Goal: Task Accomplishment & Management: Manage account settings

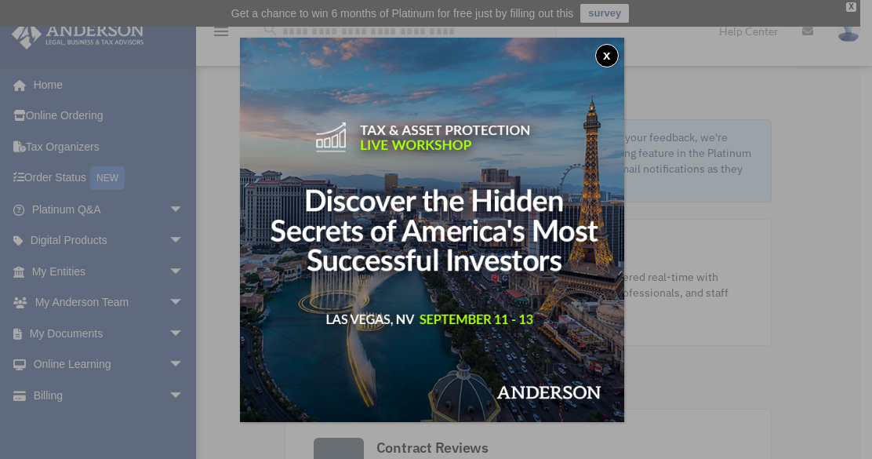
click at [614, 55] on button "x" at bounding box center [608, 56] width 24 height 24
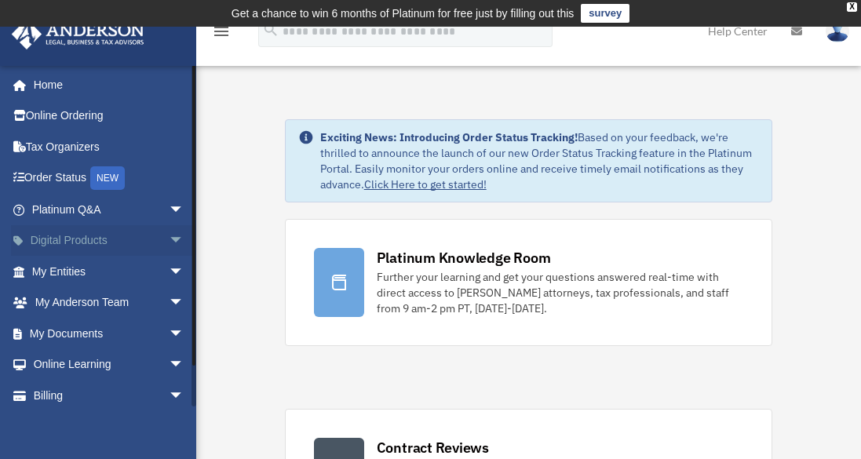
click at [67, 239] on link "Digital Products arrow_drop_down" at bounding box center [109, 240] width 197 height 31
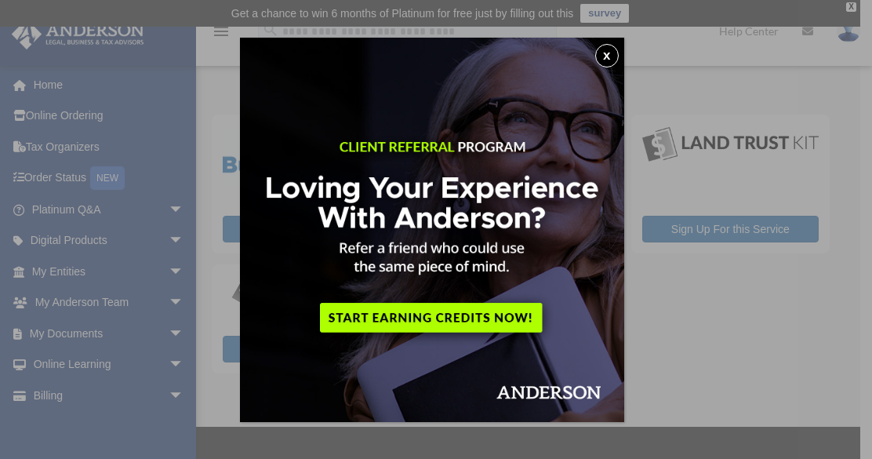
click at [606, 56] on button "x" at bounding box center [608, 56] width 24 height 24
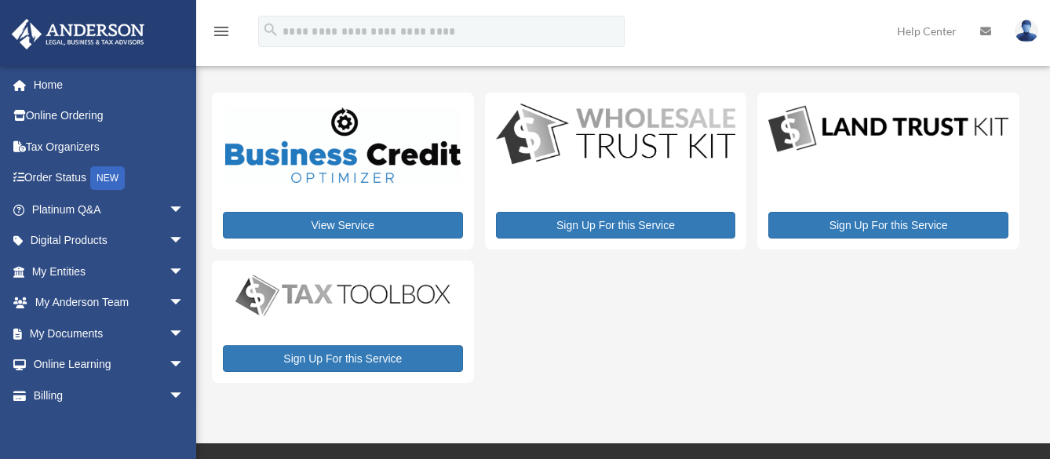
scroll to position [119, 0]
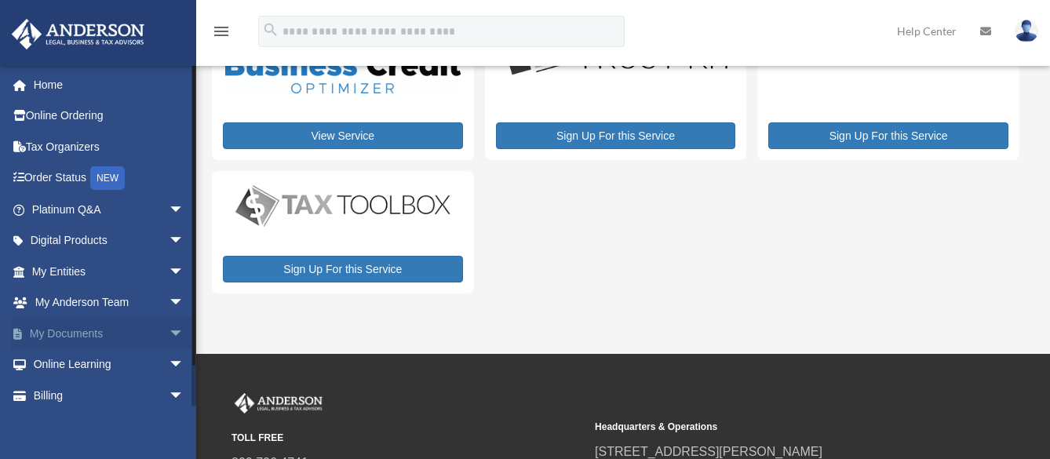
click at [169, 331] on span "arrow_drop_down" at bounding box center [184, 334] width 31 height 32
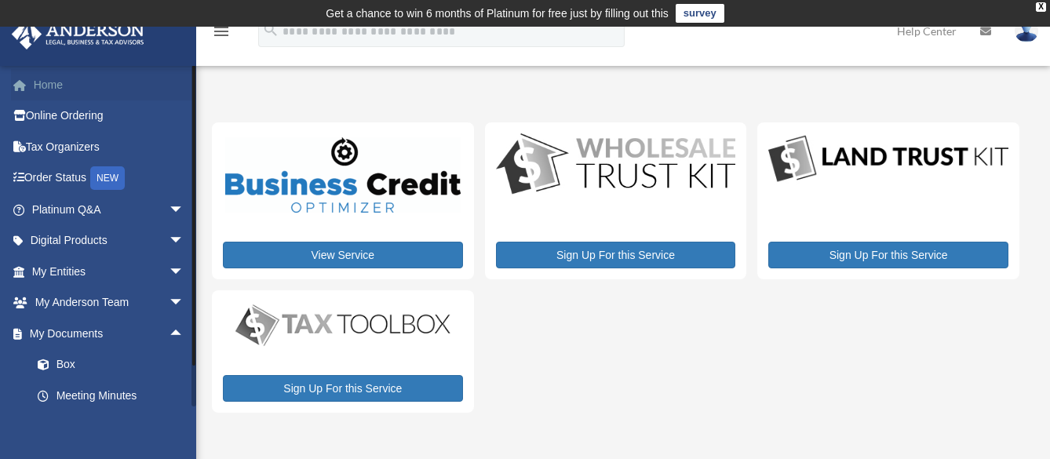
click at [55, 83] on link "Home" at bounding box center [109, 84] width 197 height 31
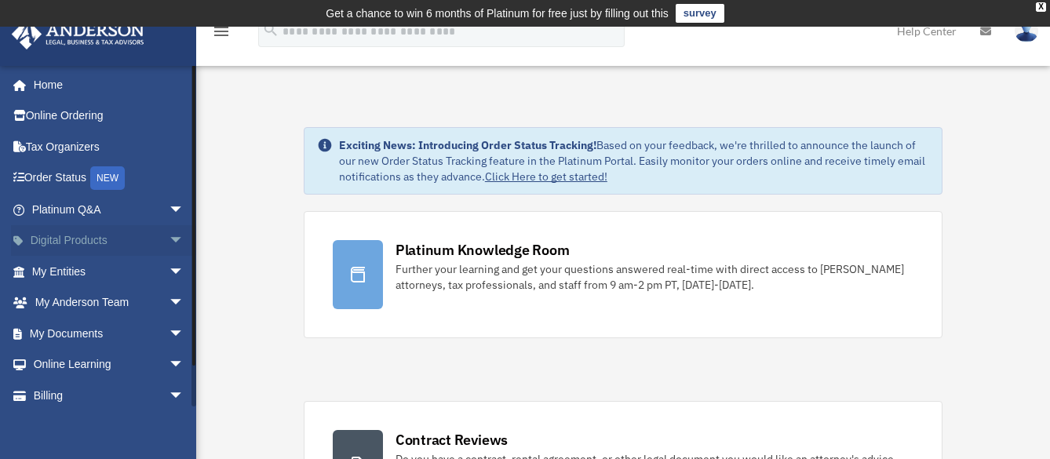
click at [91, 235] on link "Digital Products arrow_drop_down" at bounding box center [109, 240] width 197 height 31
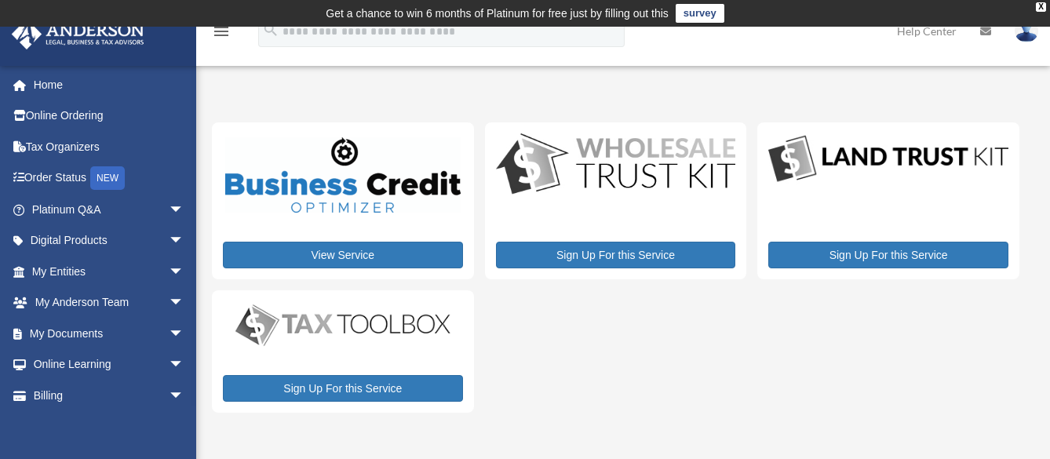
click at [942, 33] on link "Help Center" at bounding box center [926, 31] width 83 height 62
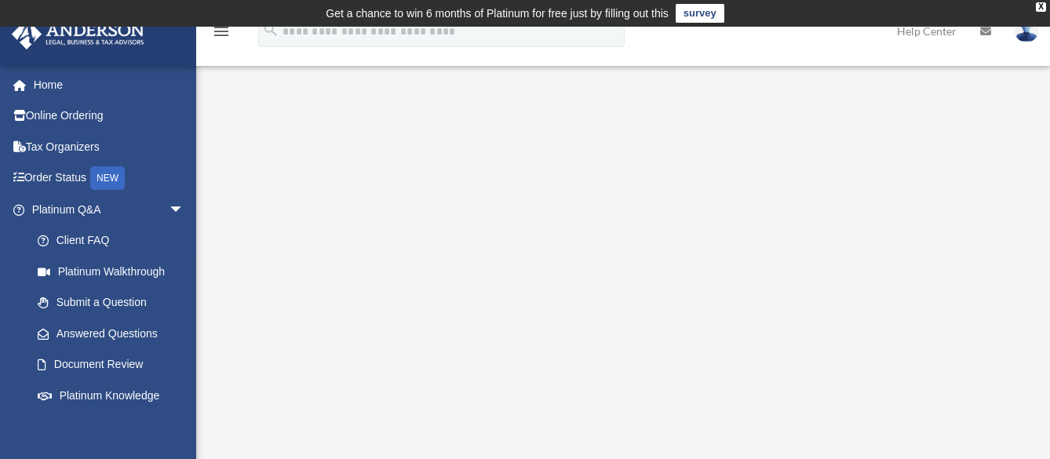
click at [104, 33] on img at bounding box center [78, 34] width 142 height 31
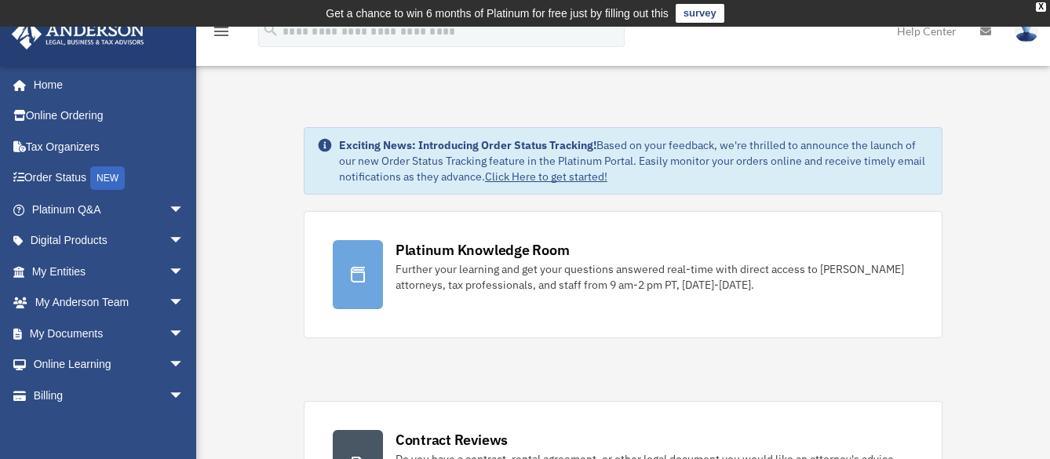
click at [221, 35] on icon "menu" at bounding box center [221, 31] width 19 height 19
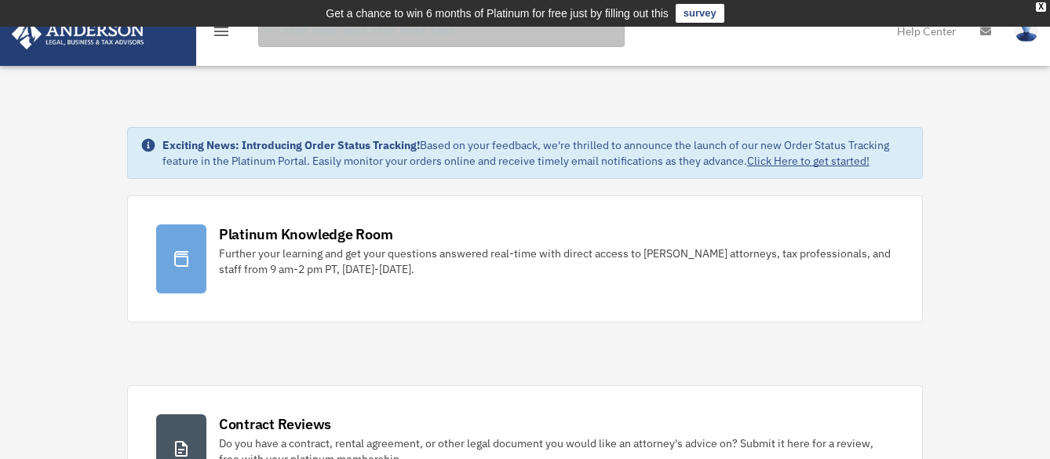
click at [560, 42] on input "search" at bounding box center [441, 31] width 366 height 31
type input "**********"
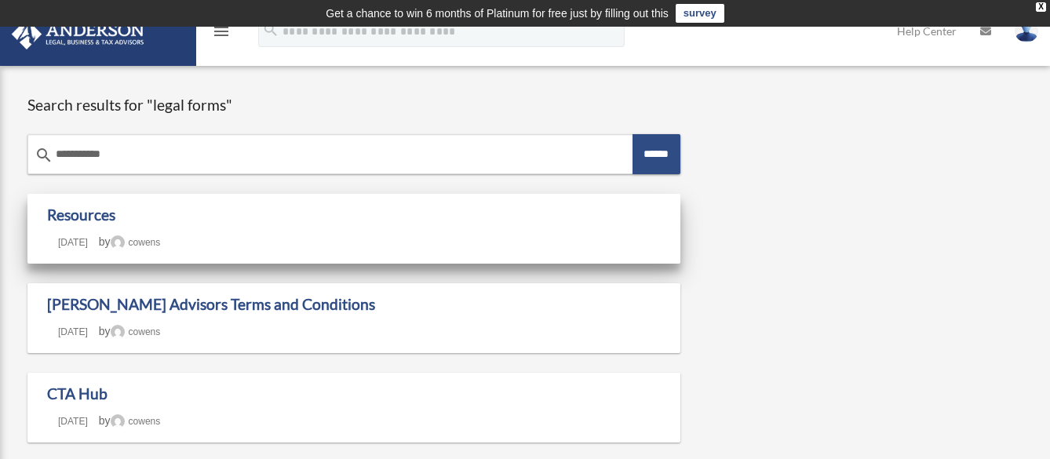
scroll to position [3, 0]
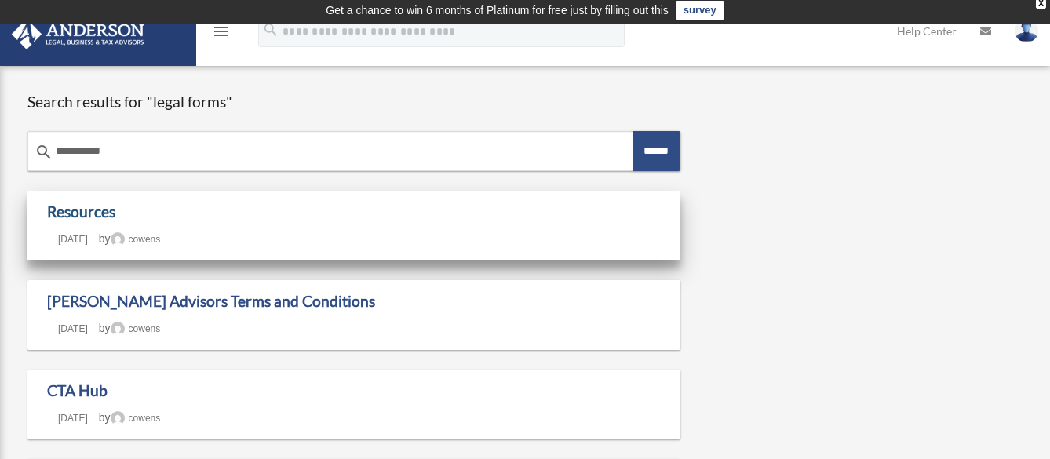
click at [115, 213] on link "Resources" at bounding box center [81, 211] width 68 height 18
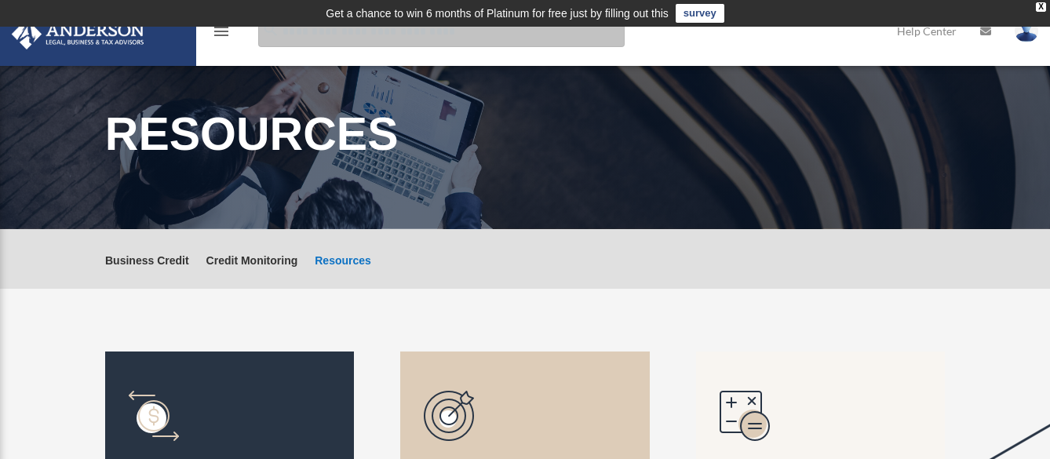
click at [384, 38] on input "search" at bounding box center [441, 31] width 366 height 31
type input "**********"
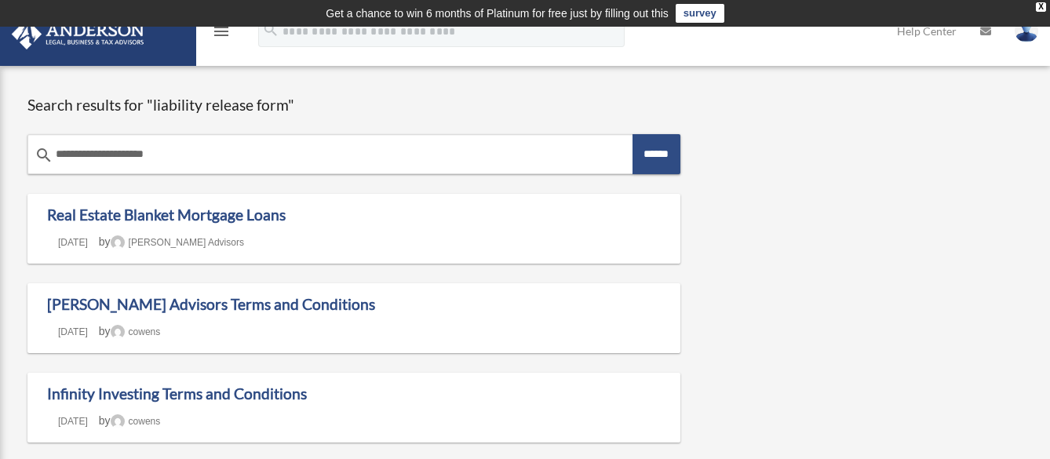
click at [110, 35] on img at bounding box center [78, 34] width 142 height 31
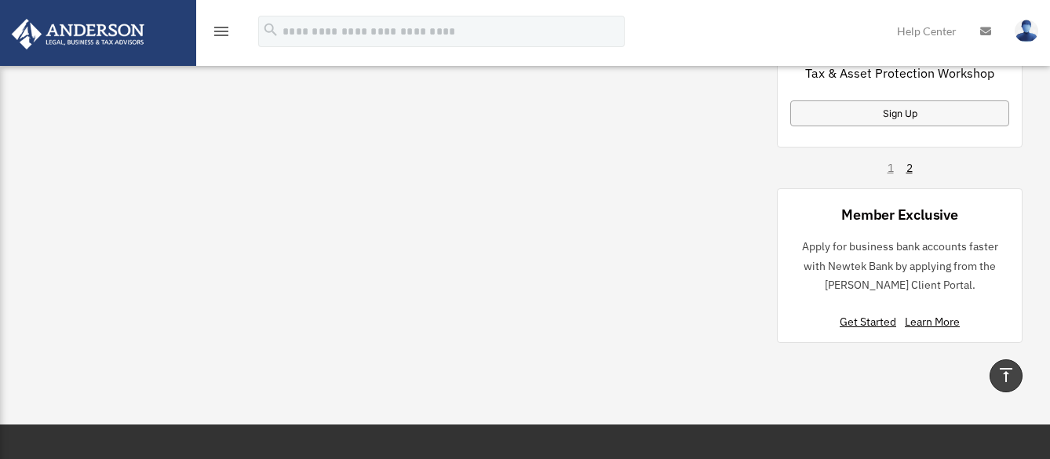
scroll to position [1390, 0]
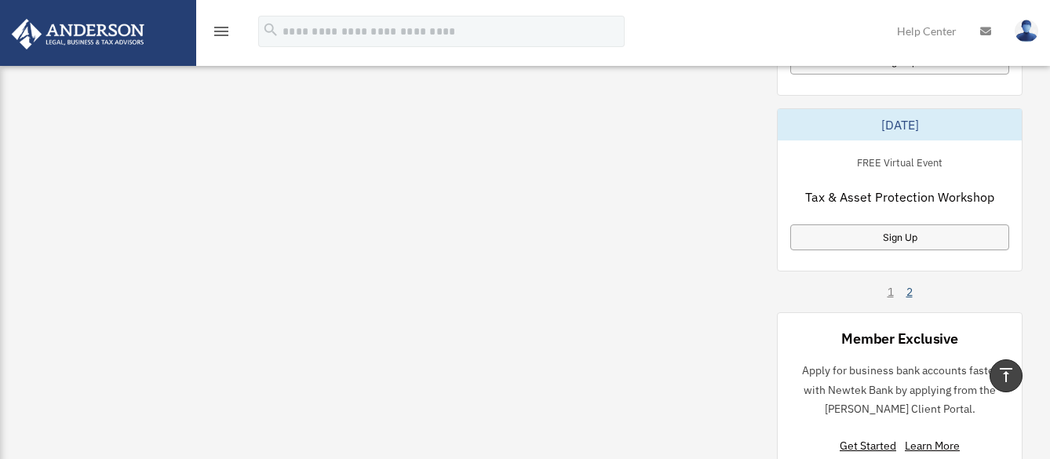
click at [908, 293] on link "2" at bounding box center [909, 292] width 6 height 16
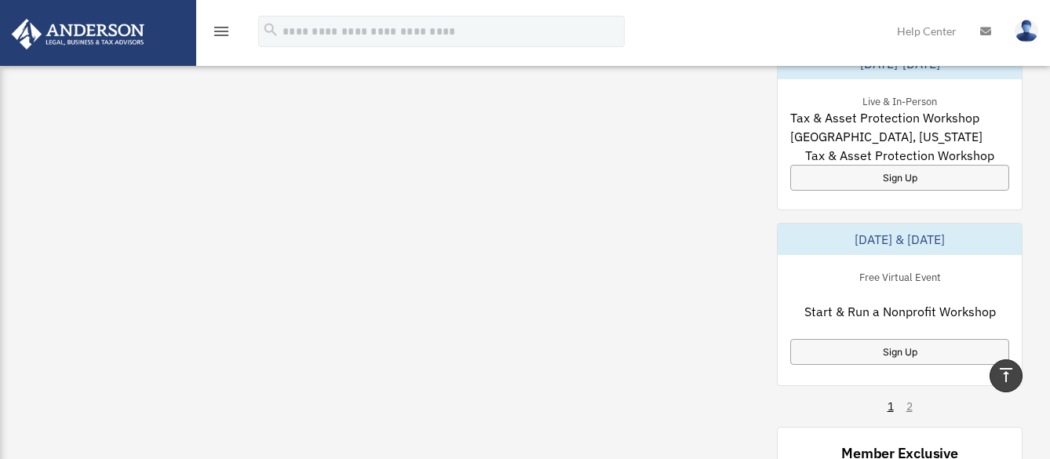
scroll to position [1072, 0]
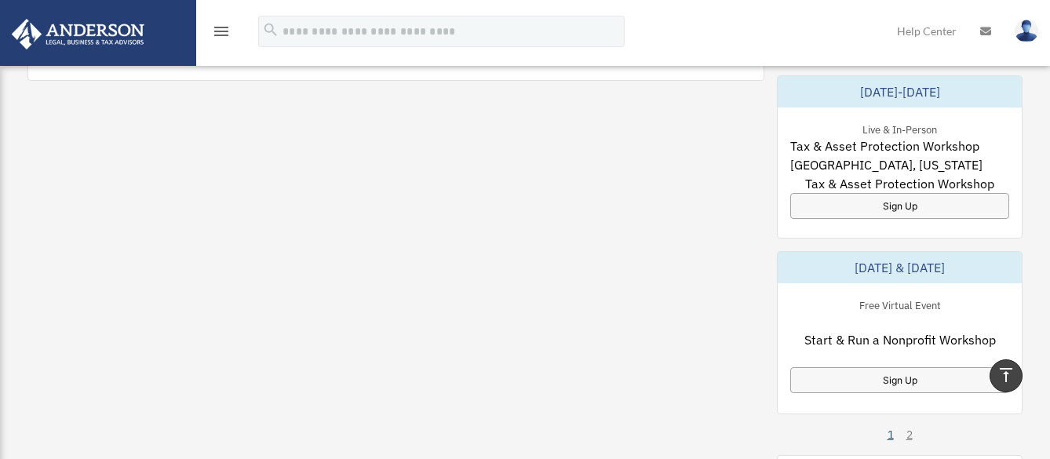
click at [889, 437] on link "1" at bounding box center [890, 435] width 6 height 16
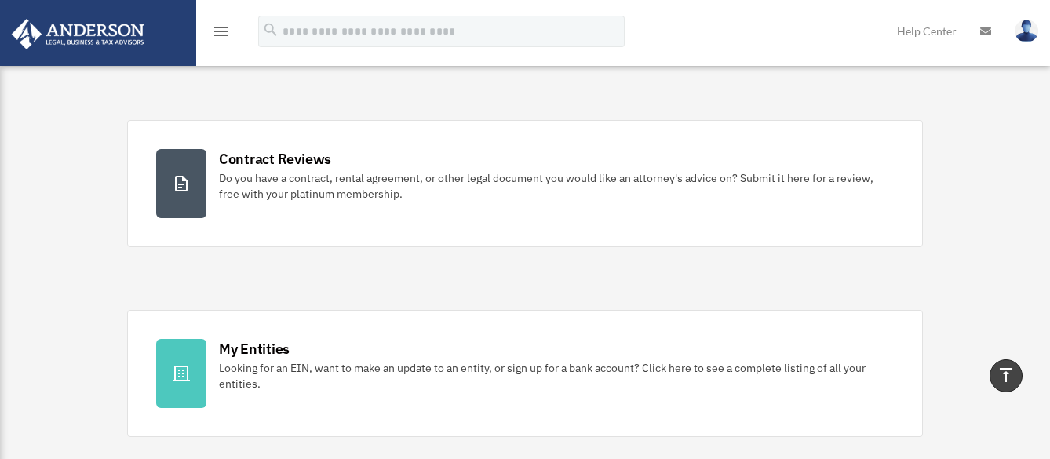
scroll to position [0, 0]
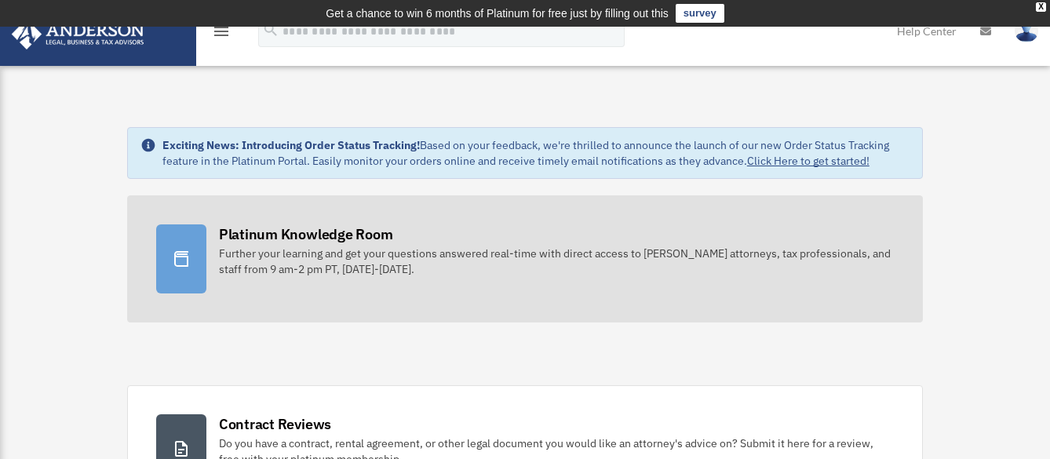
click at [379, 238] on div "Platinum Knowledge Room" at bounding box center [306, 234] width 174 height 20
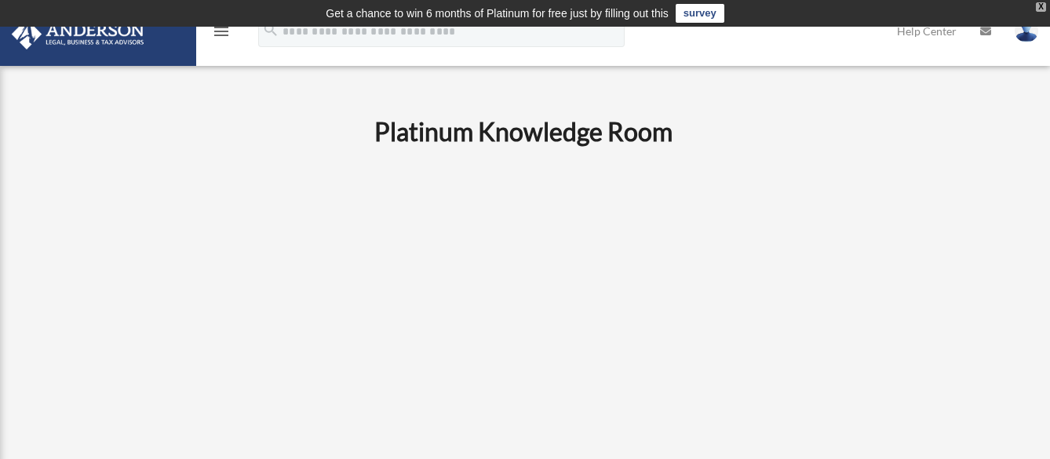
click at [1040, 6] on div "X" at bounding box center [1041, 6] width 10 height 9
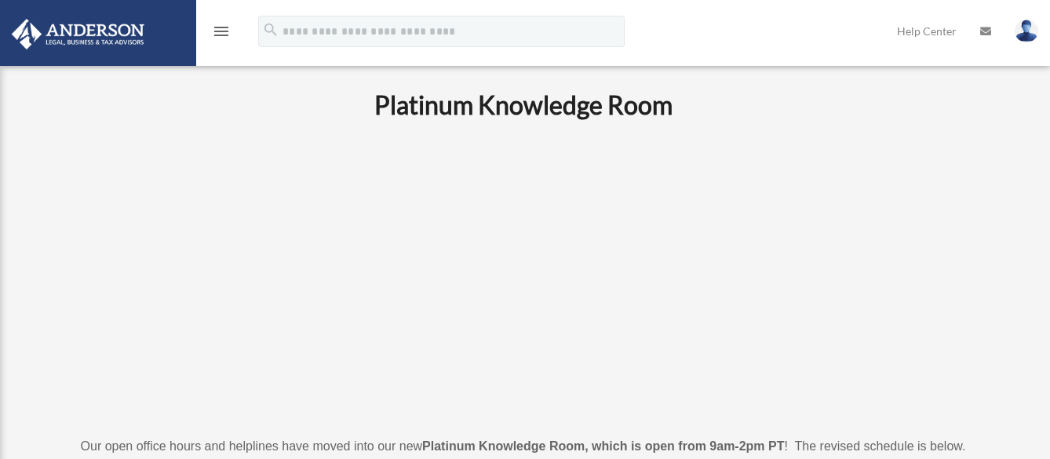
click at [1033, 37] on img at bounding box center [1026, 31] width 24 height 23
click at [759, 133] on link "Logout" at bounding box center [771, 137] width 157 height 32
